Goal: Information Seeking & Learning: Learn about a topic

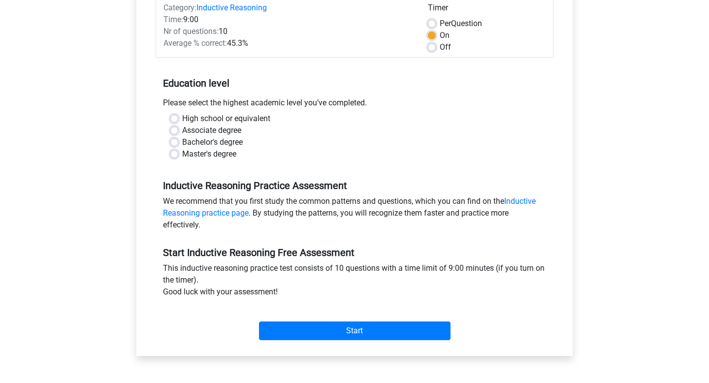
scroll to position [140, 0]
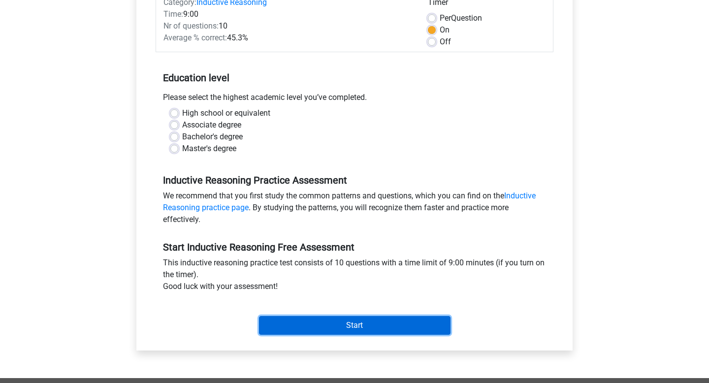
click at [362, 328] on input "Start" at bounding box center [355, 325] width 192 height 19
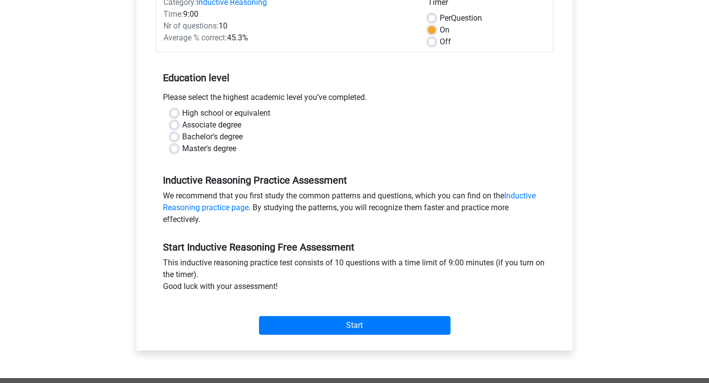
click at [356, 142] on div "Bachelor's degree" at bounding box center [354, 137] width 368 height 12
click at [212, 135] on label "Bachelor's degree" at bounding box center [212, 137] width 61 height 12
click at [178, 135] on input "Bachelor's degree" at bounding box center [174, 136] width 8 height 10
radio input "true"
click at [391, 336] on div "Start" at bounding box center [355, 318] width 398 height 42
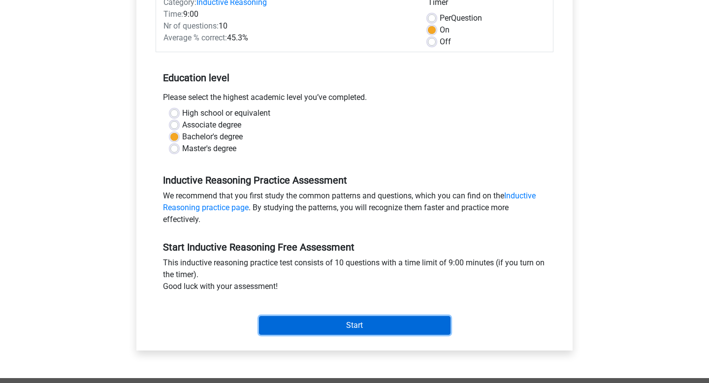
click at [390, 325] on input "Start" at bounding box center [355, 325] width 192 height 19
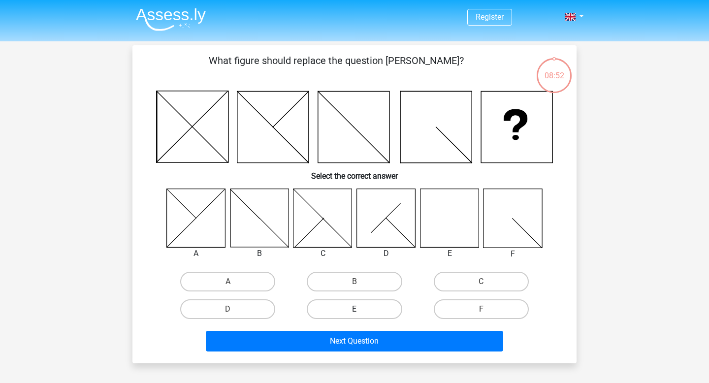
click at [341, 304] on label "E" at bounding box center [354, 309] width 95 height 20
click at [355, 309] on input "E" at bounding box center [358, 312] width 6 height 6
radio input "true"
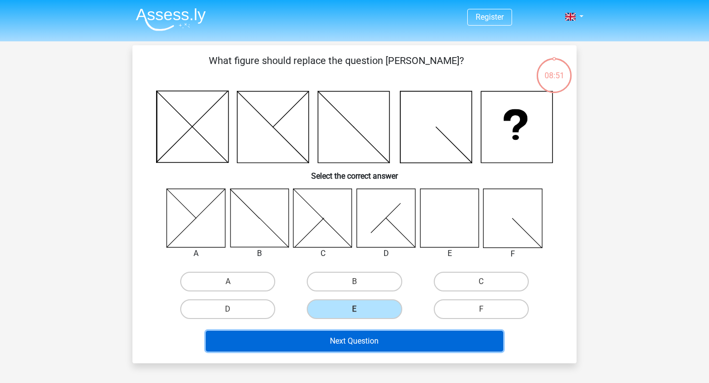
click at [357, 335] on button "Next Question" at bounding box center [355, 341] width 298 height 21
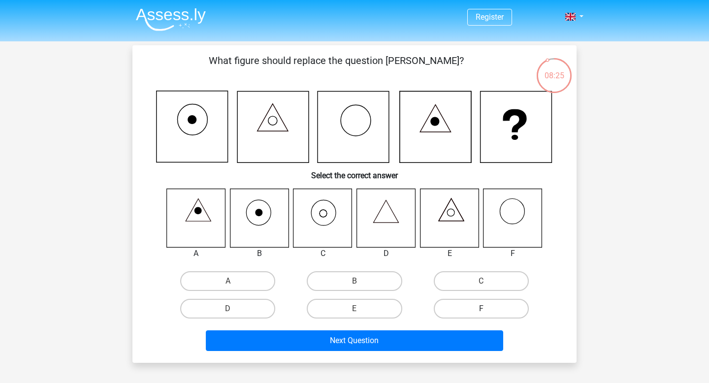
click at [480, 304] on label "F" at bounding box center [481, 309] width 95 height 20
click at [481, 309] on input "F" at bounding box center [484, 312] width 6 height 6
radio input "true"
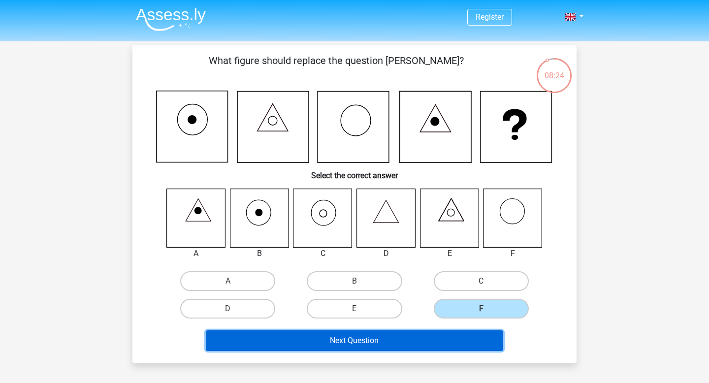
click at [443, 337] on button "Next Question" at bounding box center [355, 340] width 298 height 21
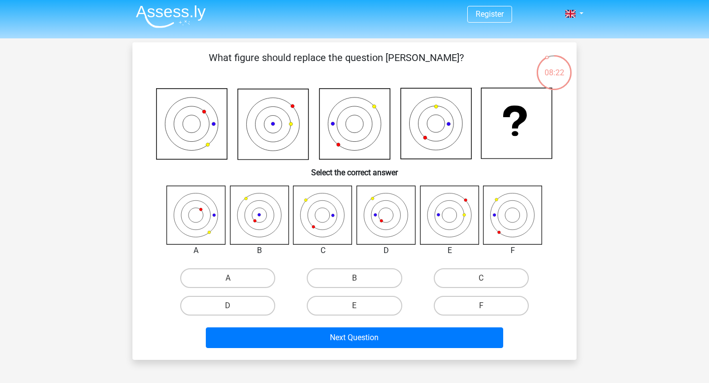
scroll to position [2, 0]
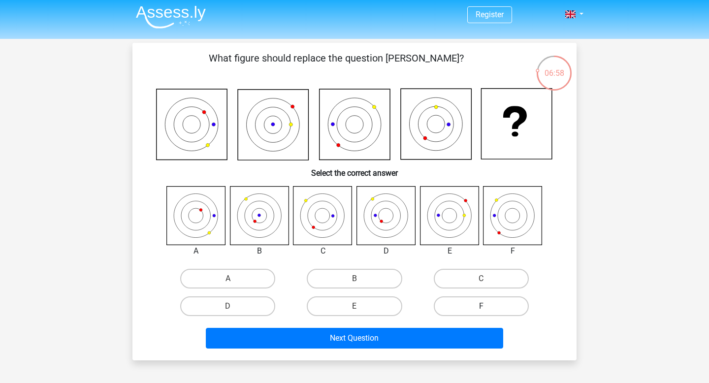
click at [485, 300] on label "F" at bounding box center [481, 307] width 95 height 20
click at [485, 306] on input "F" at bounding box center [484, 309] width 6 height 6
radio input "true"
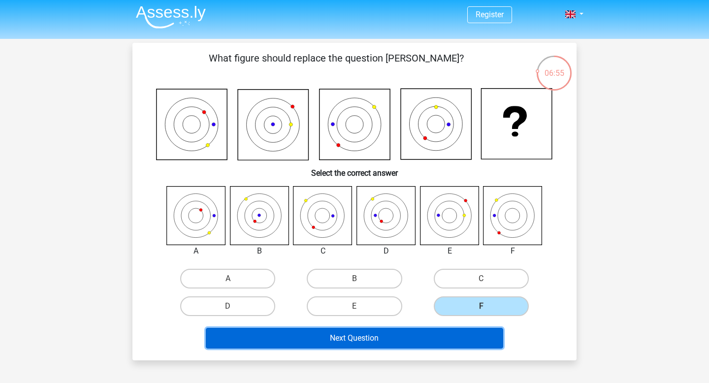
click at [437, 334] on button "Next Question" at bounding box center [355, 338] width 298 height 21
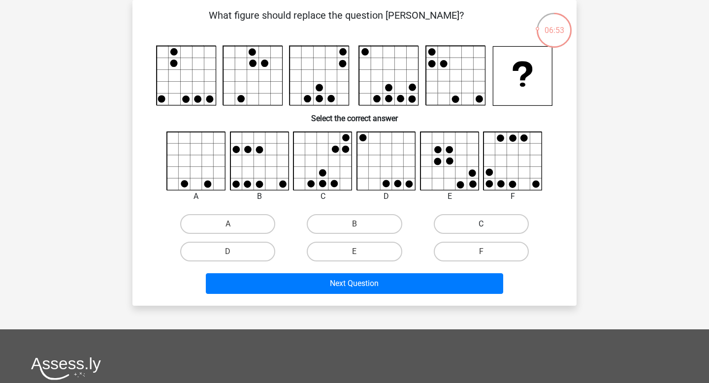
scroll to position [0, 0]
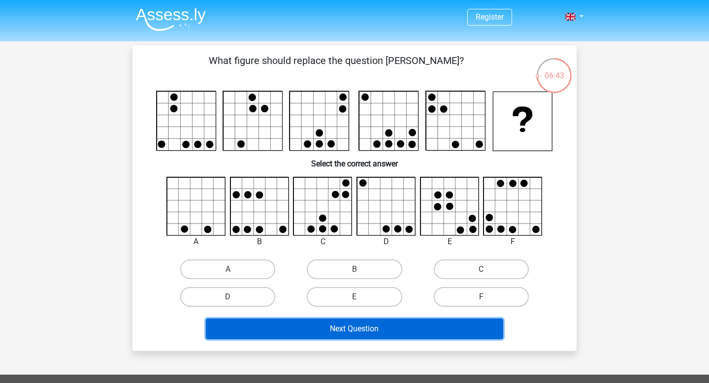
click at [400, 335] on button "Next Question" at bounding box center [355, 329] width 298 height 21
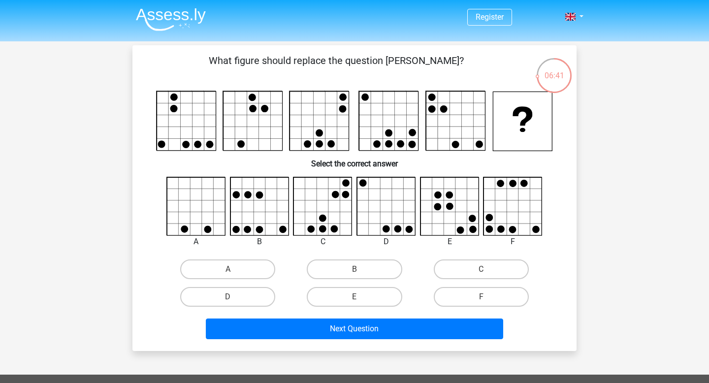
click at [268, 175] on div "What figure should replace the question mark?" at bounding box center [354, 198] width 436 height 290
click at [463, 151] on rect at bounding box center [456, 121] width 59 height 59
click at [330, 271] on label "B" at bounding box center [354, 270] width 95 height 20
click at [355, 271] on input "B" at bounding box center [358, 272] width 6 height 6
radio input "true"
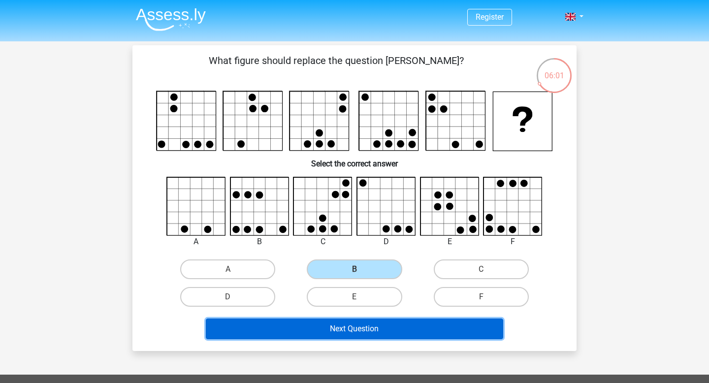
click at [404, 324] on button "Next Question" at bounding box center [355, 329] width 298 height 21
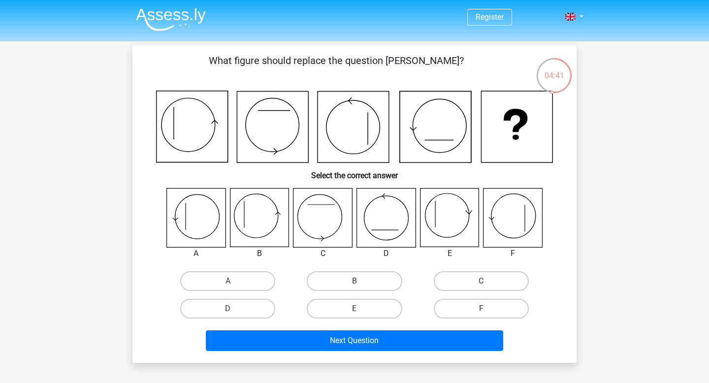
click at [437, 218] on icon at bounding box center [449, 218] width 59 height 59
click at [368, 308] on label "E" at bounding box center [354, 309] width 95 height 20
click at [361, 309] on input "E" at bounding box center [358, 312] width 6 height 6
radio input "true"
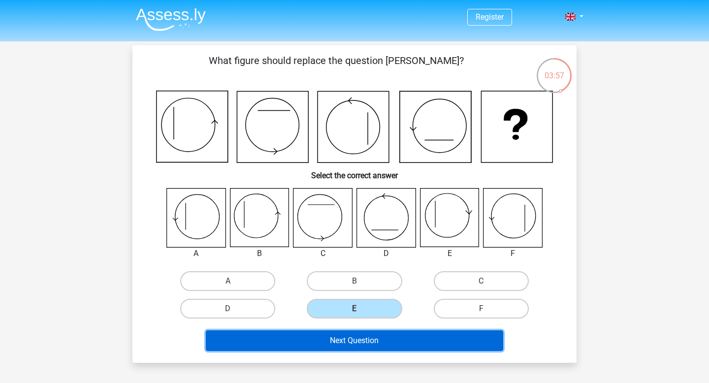
click at [327, 341] on button "Next Question" at bounding box center [355, 340] width 298 height 21
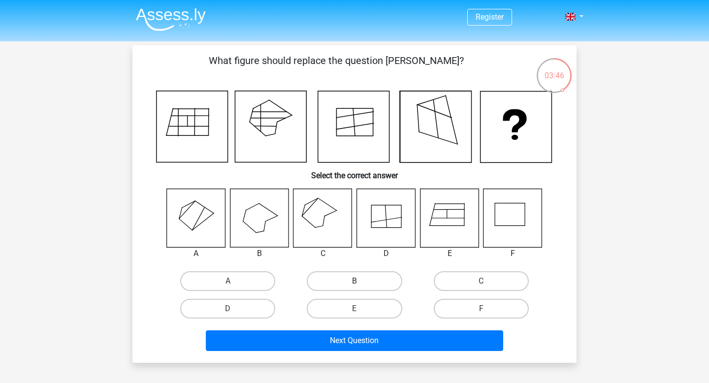
click at [369, 286] on label "B" at bounding box center [354, 281] width 95 height 20
click at [361, 286] on input "B" at bounding box center [358, 284] width 6 height 6
radio input "true"
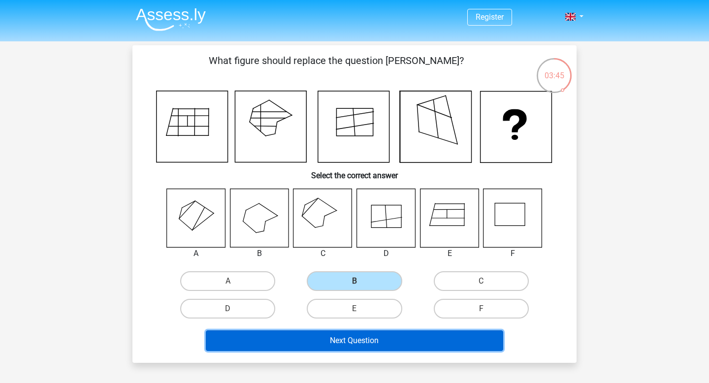
click at [373, 351] on button "Next Question" at bounding box center [355, 340] width 298 height 21
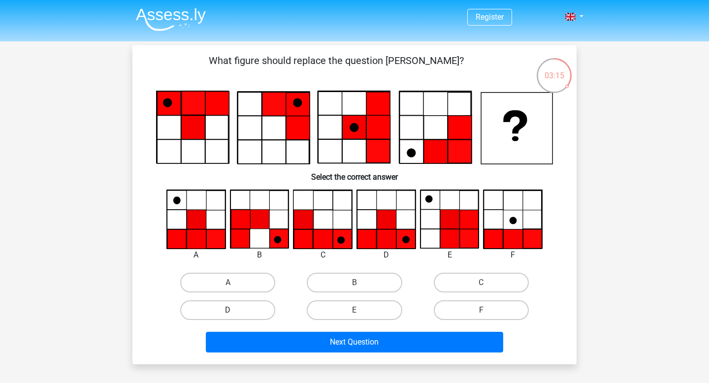
click at [265, 305] on label "D" at bounding box center [227, 310] width 95 height 20
click at [234, 310] on input "D" at bounding box center [231, 313] width 6 height 6
radio input "true"
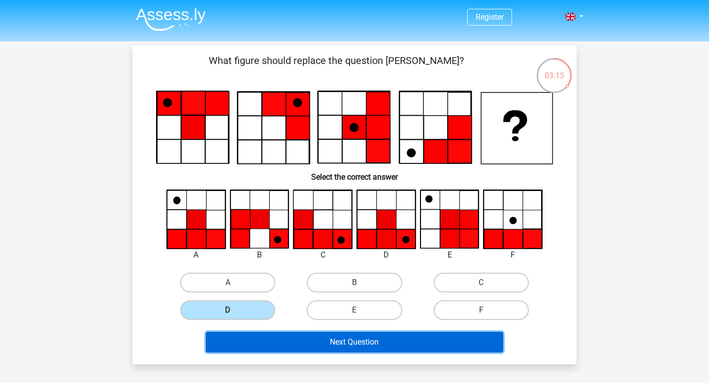
click at [300, 335] on button "Next Question" at bounding box center [355, 342] width 298 height 21
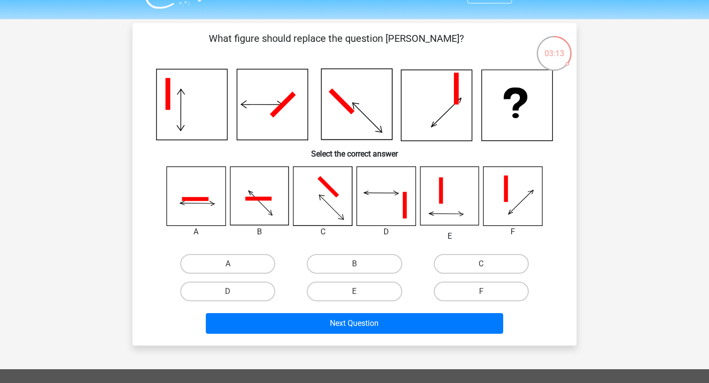
scroll to position [20, 0]
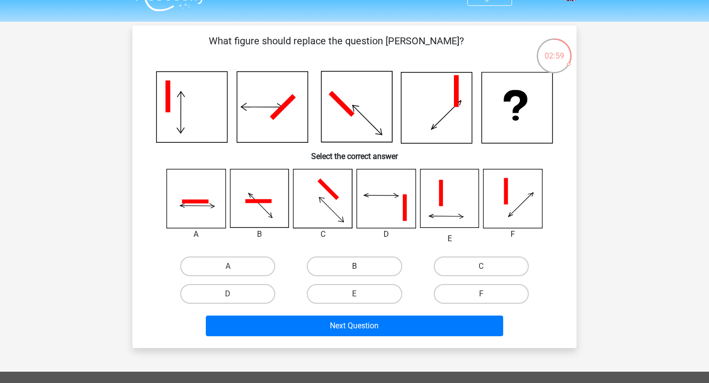
click at [333, 265] on label "B" at bounding box center [354, 267] width 95 height 20
click at [355, 266] on input "B" at bounding box center [358, 269] width 6 height 6
radio input "true"
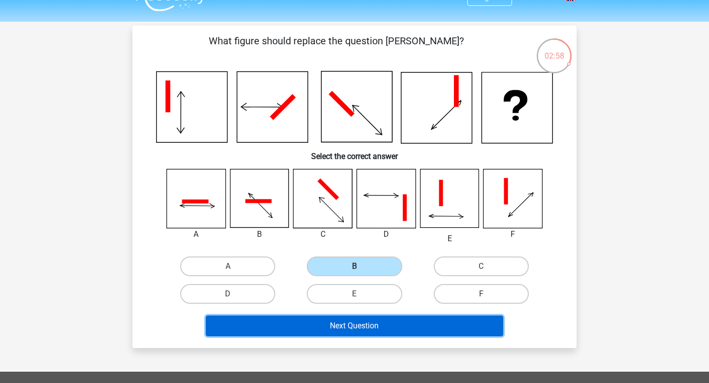
click at [333, 330] on button "Next Question" at bounding box center [355, 326] width 298 height 21
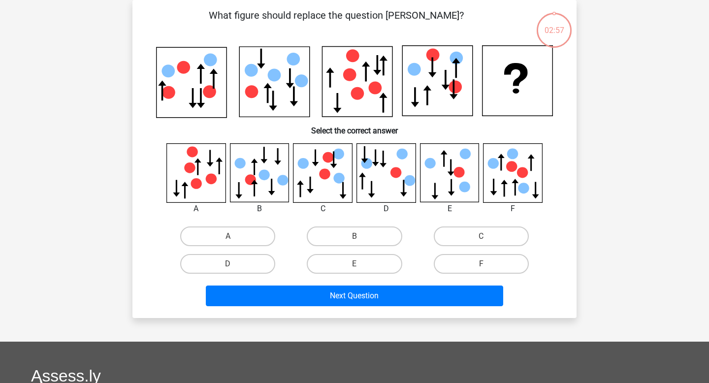
scroll to position [7, 0]
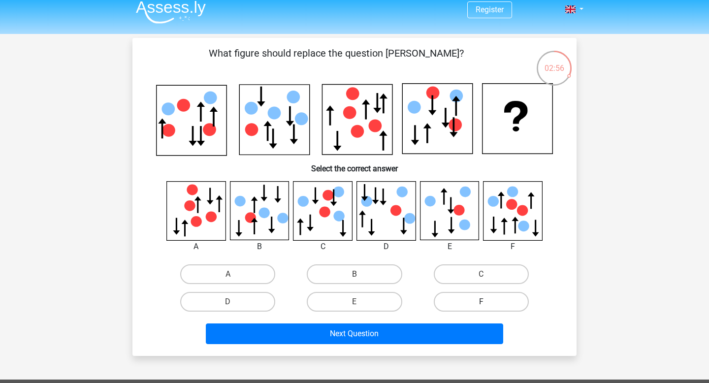
click at [462, 301] on label "F" at bounding box center [481, 302] width 95 height 20
click at [481, 302] on input "F" at bounding box center [484, 305] width 6 height 6
radio input "true"
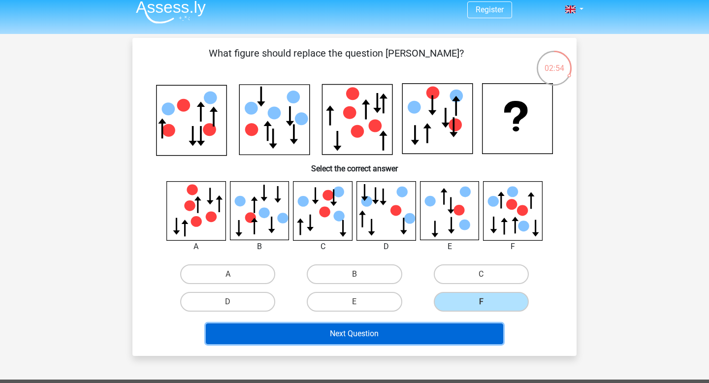
click at [418, 329] on button "Next Question" at bounding box center [355, 334] width 298 height 21
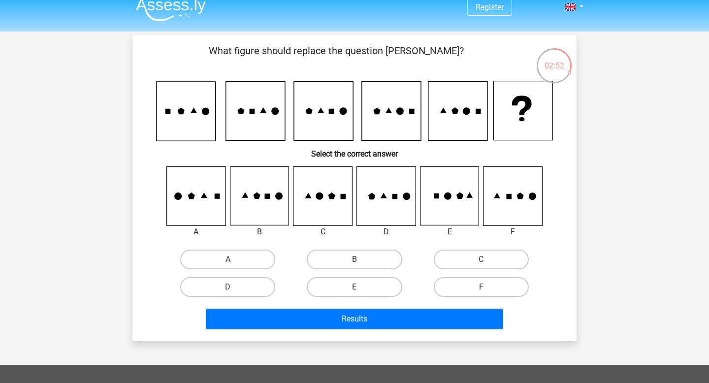
scroll to position [8, 0]
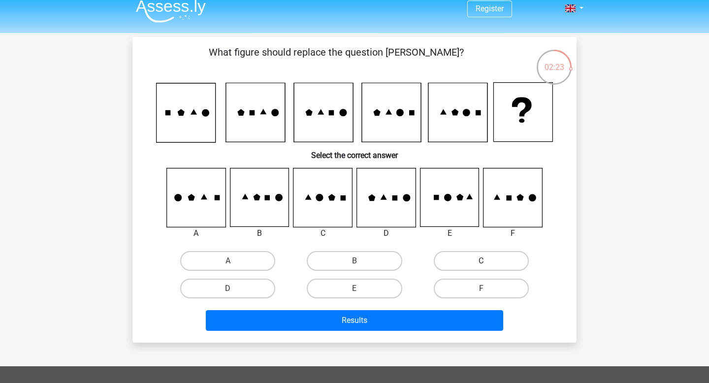
click at [471, 268] on label "C" at bounding box center [481, 261] width 95 height 20
click at [481, 267] on input "C" at bounding box center [484, 264] width 6 height 6
radio input "true"
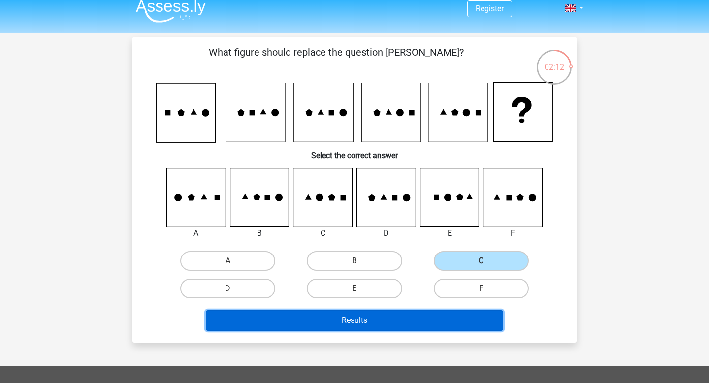
click at [429, 314] on button "Results" at bounding box center [355, 320] width 298 height 21
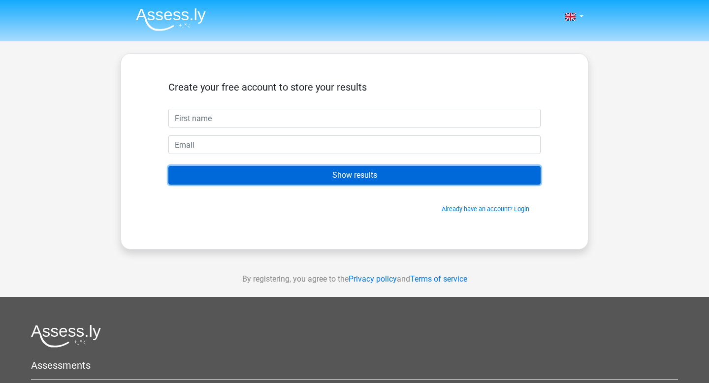
click at [450, 170] on input "Show results" at bounding box center [354, 175] width 372 height 19
